Goal: Transaction & Acquisition: Book appointment/travel/reservation

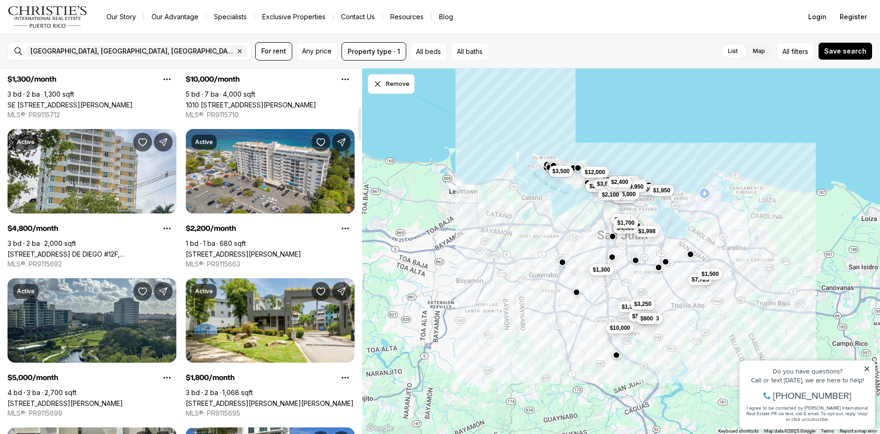
scroll to position [235, 0]
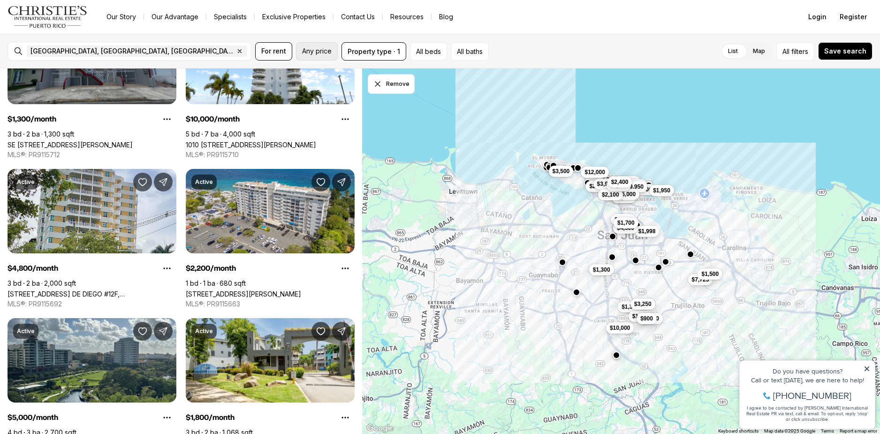
click at [327, 54] on span "Any price" at bounding box center [317, 51] width 30 height 8
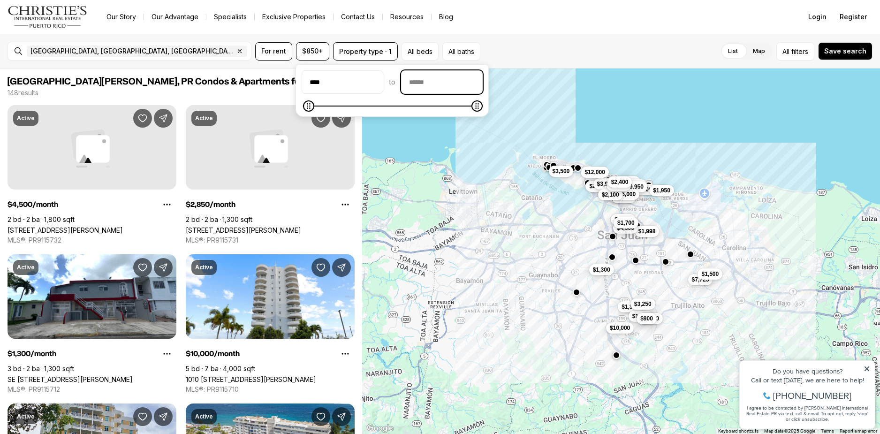
click at [440, 81] on input "priceMax" at bounding box center [442, 82] width 81 height 23
drag, startPoint x: 338, startPoint y: 79, endPoint x: 275, endPoint y: 83, distance: 63.0
click at [294, 81] on body "Go to: Homepage Our Story Our Advantage Specialists Exclusive Properties Contac…" at bounding box center [440, 217] width 880 height 434
type input "**"
click at [448, 75] on input "priceMax" at bounding box center [442, 82] width 81 height 23
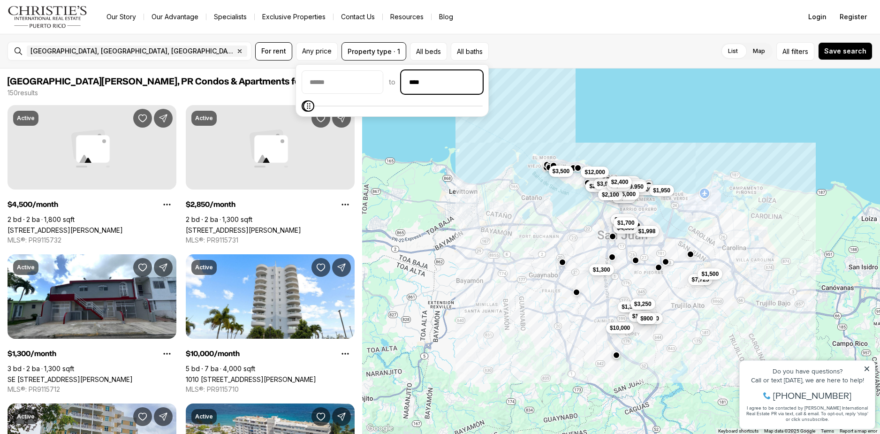
type input "****"
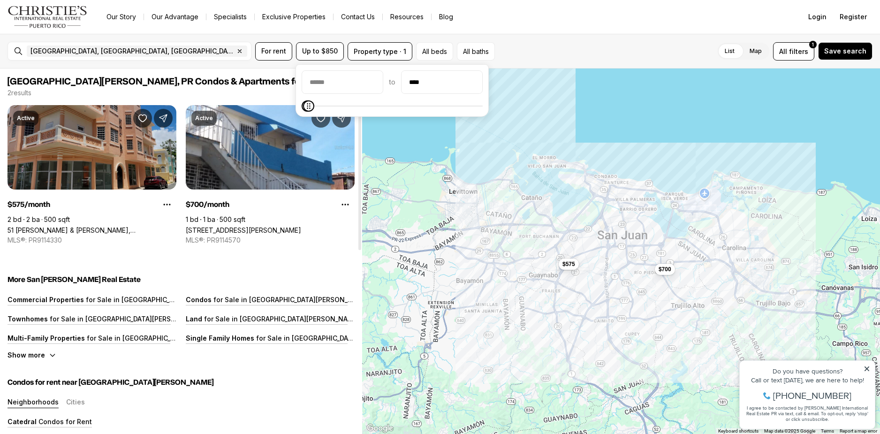
click at [73, 226] on link "51 [PERSON_NAME] & [PERSON_NAME], [GEOGRAPHIC_DATA][PERSON_NAME], 00921" at bounding box center [92, 230] width 169 height 8
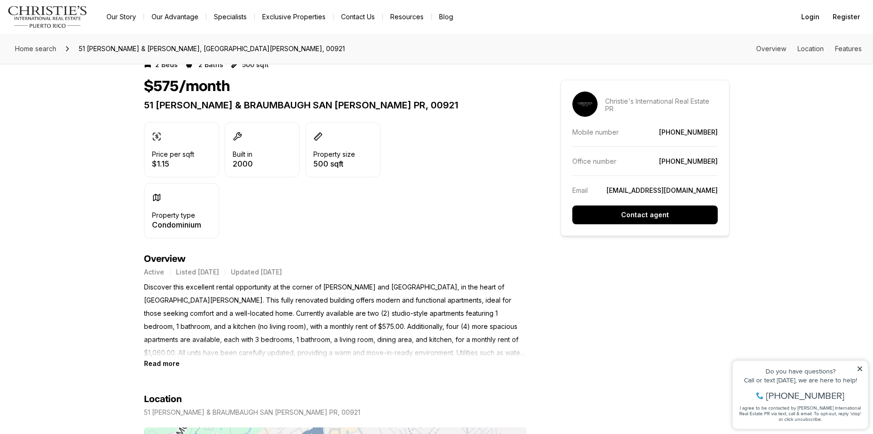
scroll to position [235, 0]
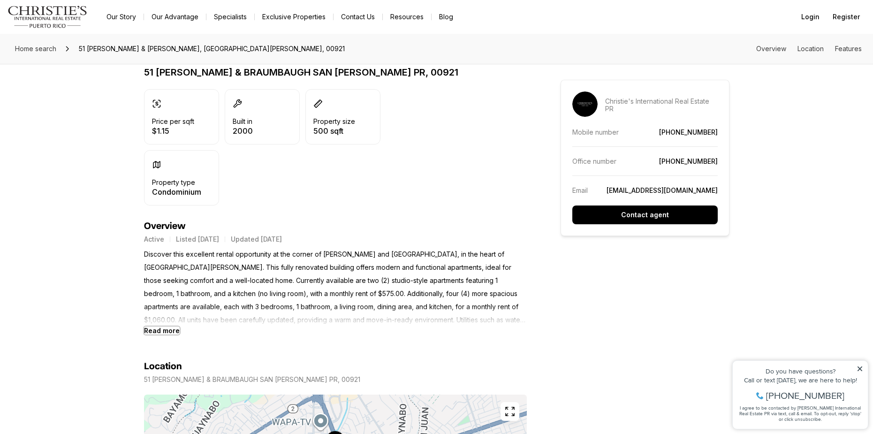
click at [169, 334] on b "Read more" at bounding box center [162, 331] width 36 height 8
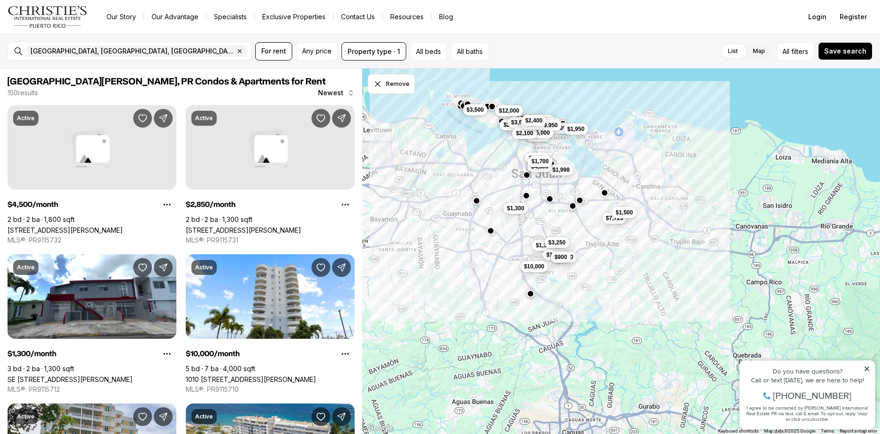
drag, startPoint x: 596, startPoint y: 387, endPoint x: 524, endPoint y: 333, distance: 89.7
click at [524, 333] on div "$1,800 $4,800 $3,000 $15,000 $1,350 $1,998 $7,725 $2,600 $4,500 $1,700 $1,950 $…" at bounding box center [621, 252] width 518 height 366
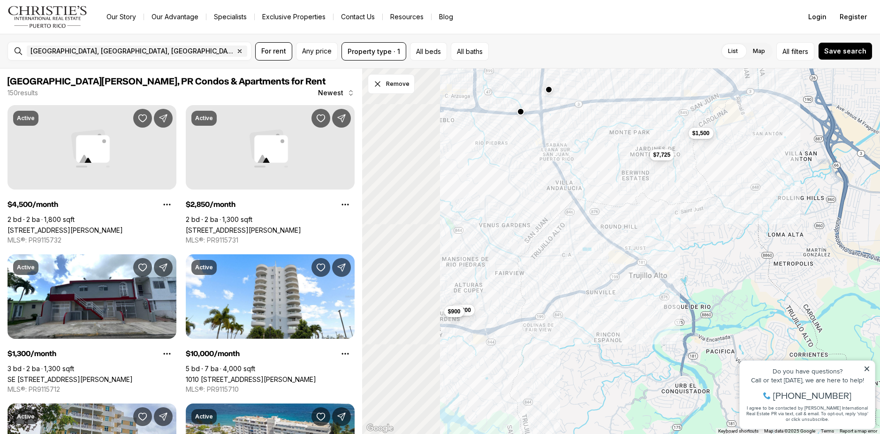
drag, startPoint x: 484, startPoint y: 312, endPoint x: 619, endPoint y: 273, distance: 140.3
click at [619, 273] on div "$7,725 $1,500 $1,800 $900" at bounding box center [621, 252] width 518 height 366
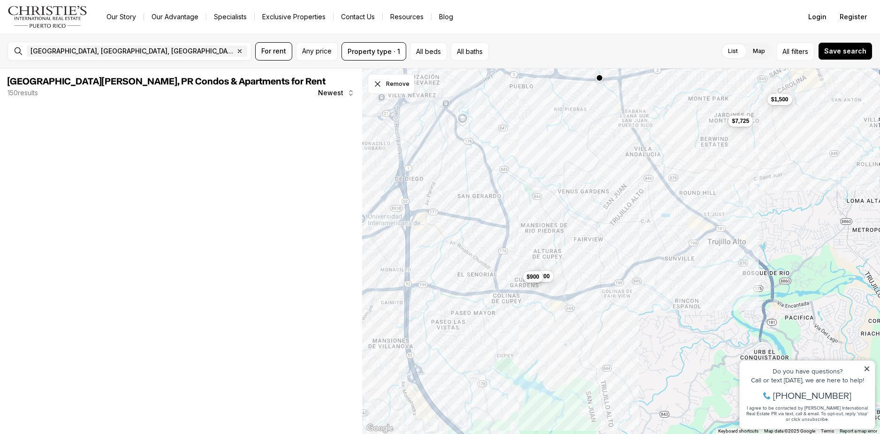
click at [528, 282] on button "$900" at bounding box center [533, 276] width 20 height 11
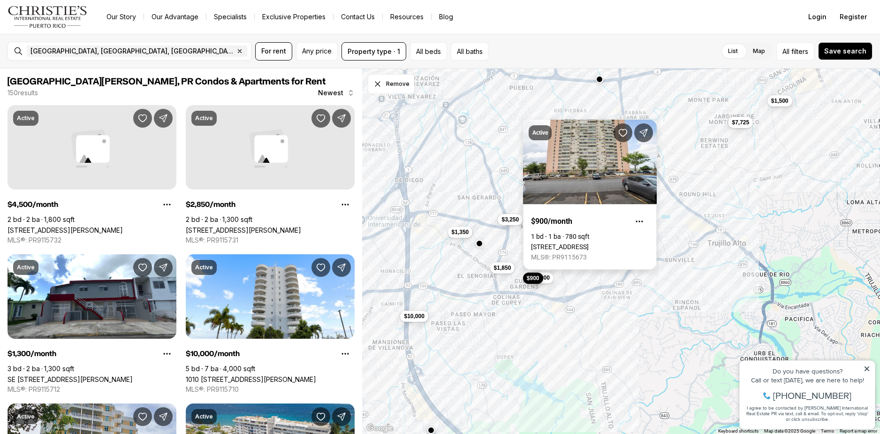
click at [589, 243] on link "[STREET_ADDRESS]" at bounding box center [560, 247] width 58 height 8
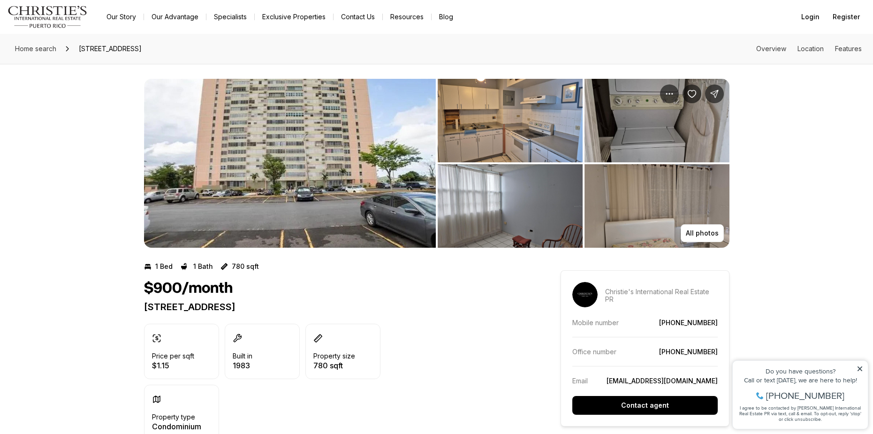
click at [323, 180] on img "View image gallery" at bounding box center [290, 163] width 292 height 169
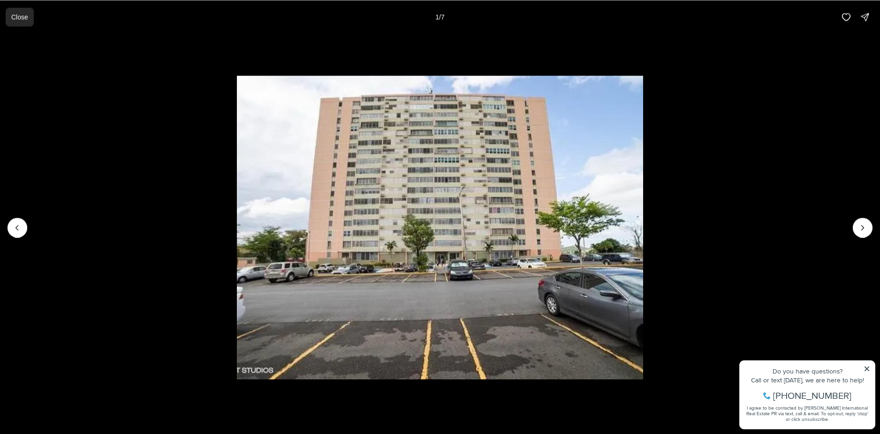
click at [15, 15] on p "Close" at bounding box center [19, 17] width 17 height 8
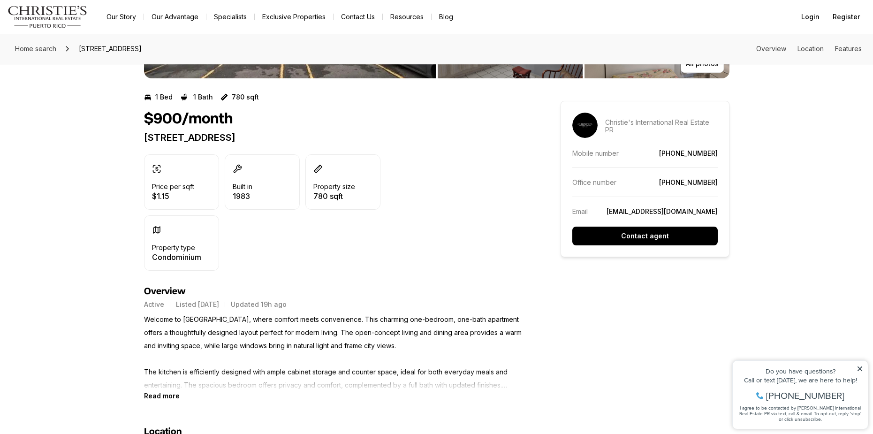
scroll to position [188, 0]
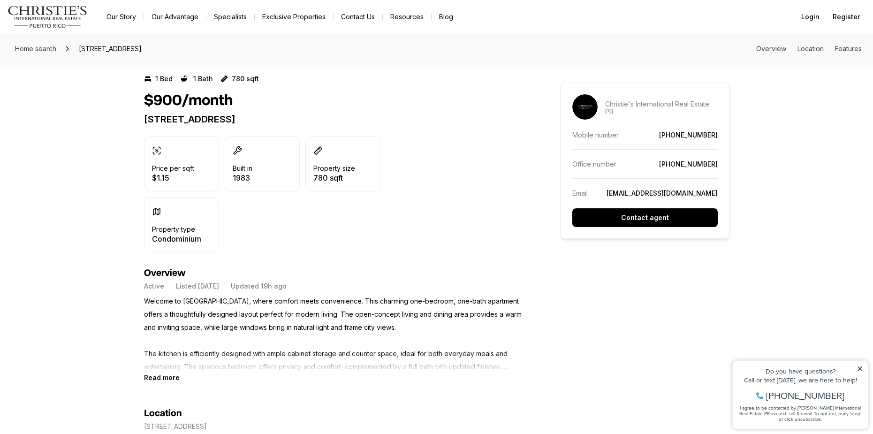
click at [170, 372] on p "Welcome to Panorama Plaza, where comfort meets convenience. This charming one-b…" at bounding box center [335, 334] width 383 height 79
click at [168, 375] on b "Read more" at bounding box center [162, 378] width 36 height 8
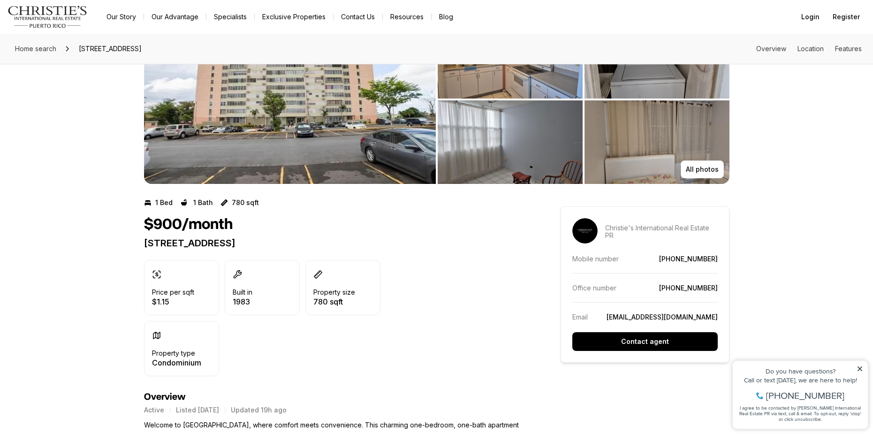
scroll to position [0, 0]
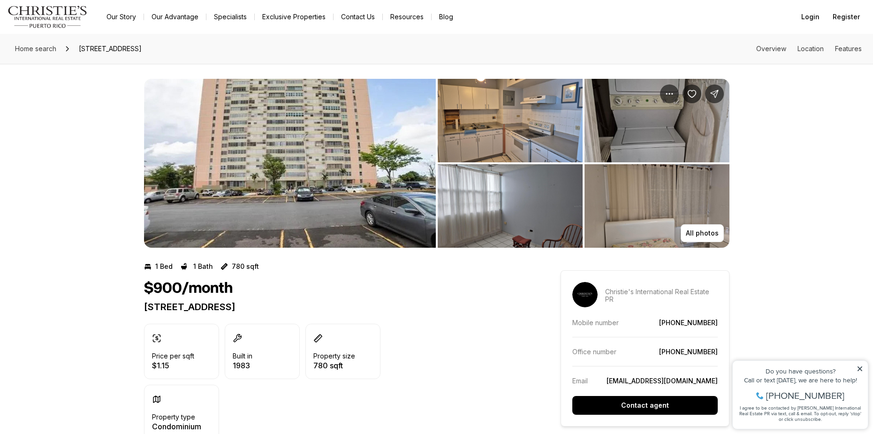
click at [379, 211] on img "View image gallery" at bounding box center [290, 163] width 292 height 169
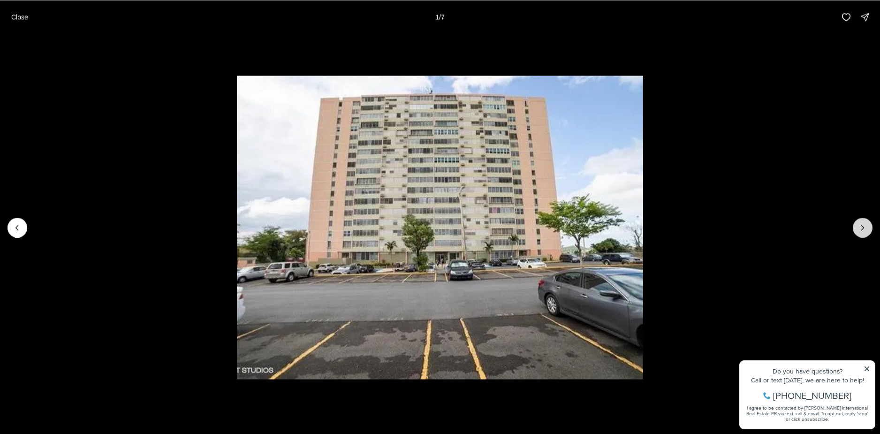
click at [857, 228] on button "Next slide" at bounding box center [863, 228] width 20 height 20
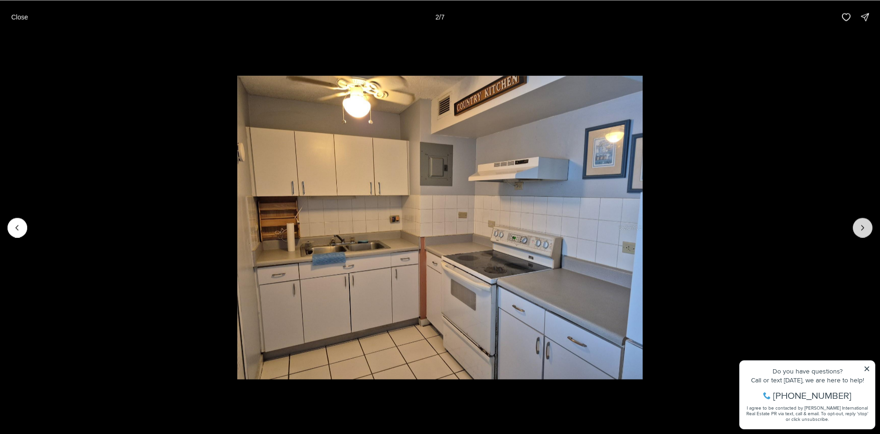
click at [857, 228] on button "Next slide" at bounding box center [863, 228] width 20 height 20
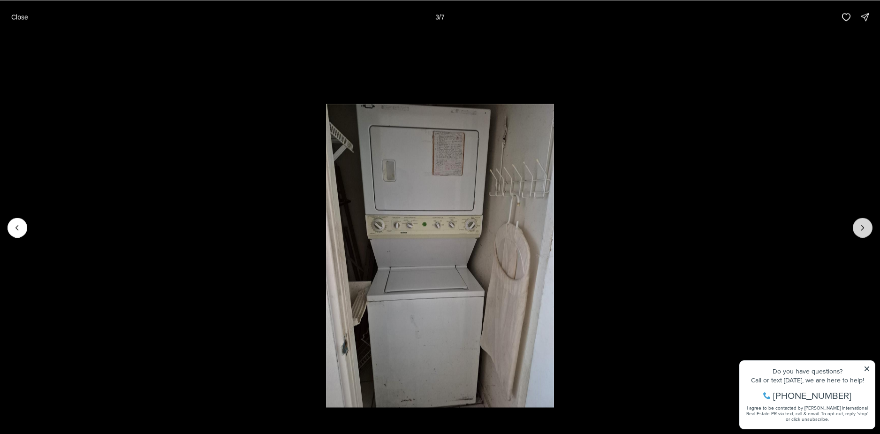
click at [857, 229] on button "Next slide" at bounding box center [863, 228] width 20 height 20
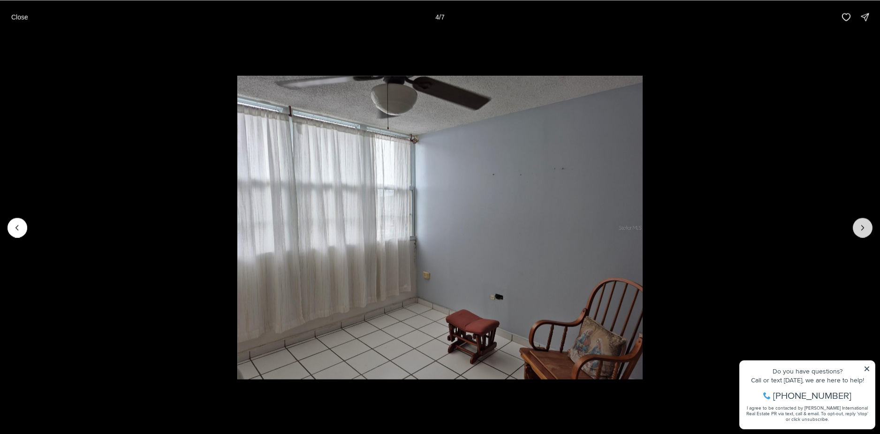
click at [857, 229] on button "Next slide" at bounding box center [863, 228] width 20 height 20
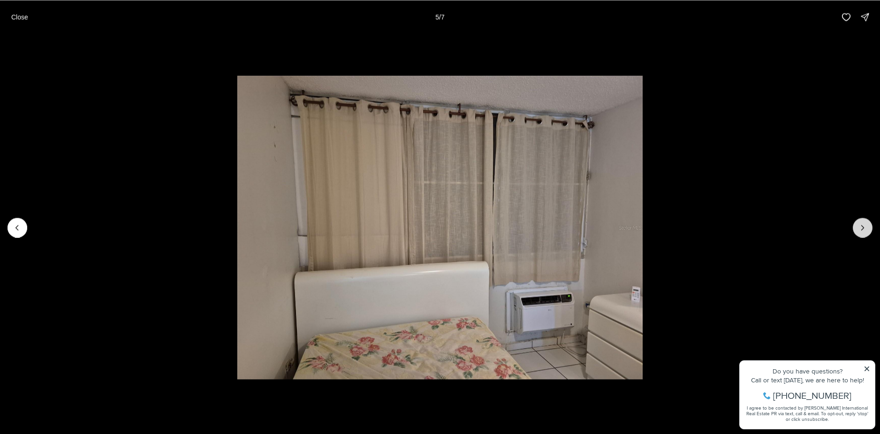
click at [859, 229] on icon "Next slide" at bounding box center [862, 227] width 9 height 9
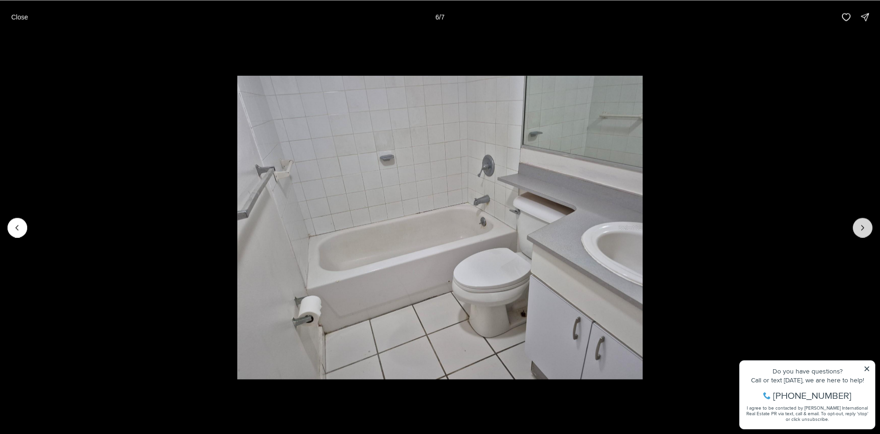
click at [861, 224] on icon "Next slide" at bounding box center [862, 227] width 9 height 9
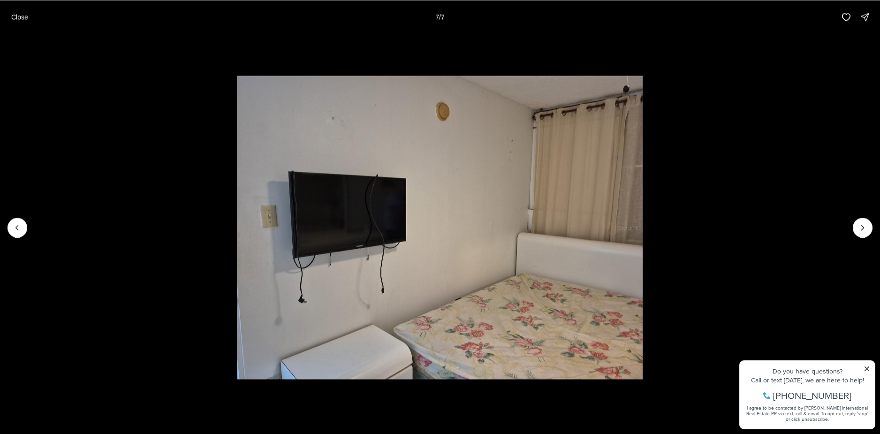
click at [861, 226] on div at bounding box center [863, 228] width 20 height 20
click at [863, 224] on div at bounding box center [863, 228] width 20 height 20
click at [24, 15] on p "Close" at bounding box center [19, 17] width 17 height 8
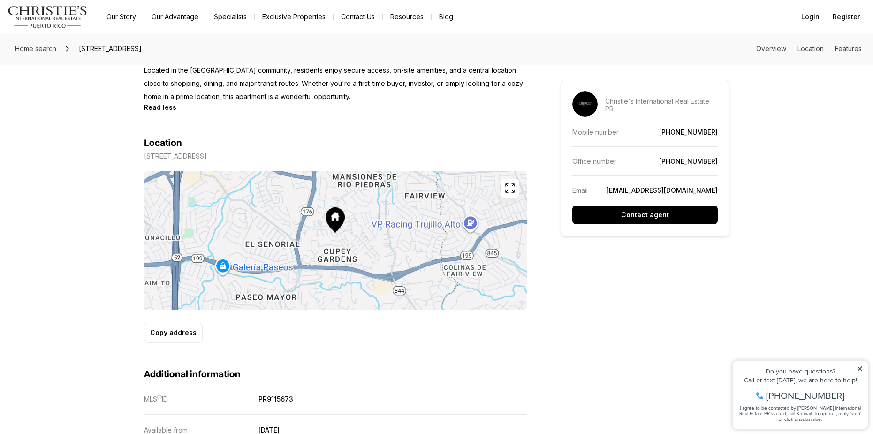
scroll to position [563, 0]
